Goal: Transaction & Acquisition: Subscribe to service/newsletter

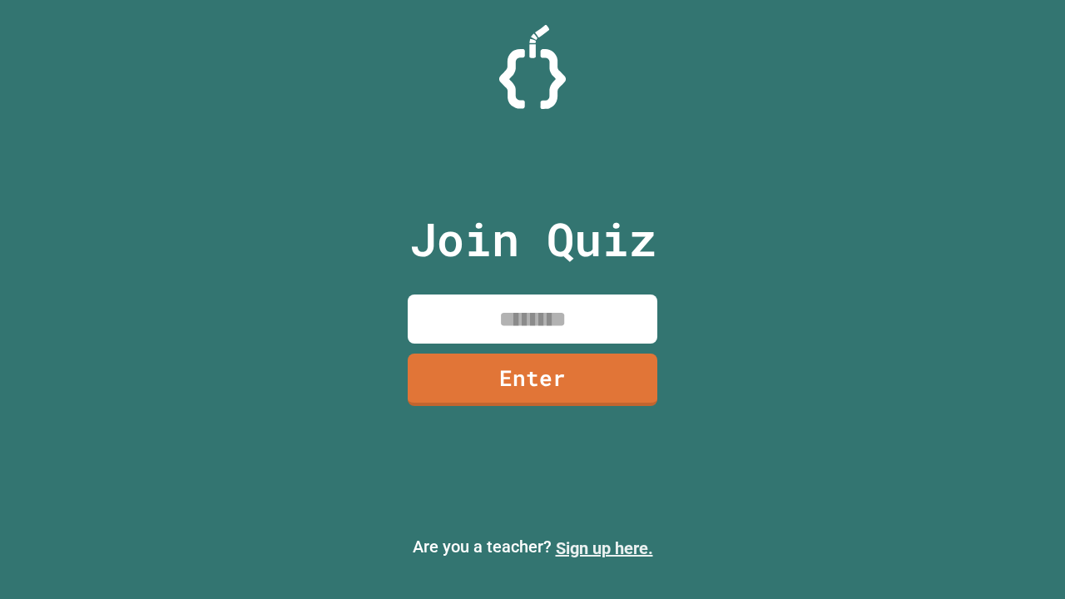
click at [604, 548] on link "Sign up here." at bounding box center [604, 549] width 97 height 20
